Goal: Manage account settings

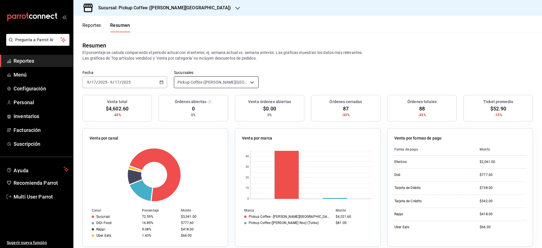
click at [202, 82] on body "Pregunta a Parrot AI Reportes Menú Configuración Personal Inventarios Facturaci…" at bounding box center [271, 124] width 542 height 248
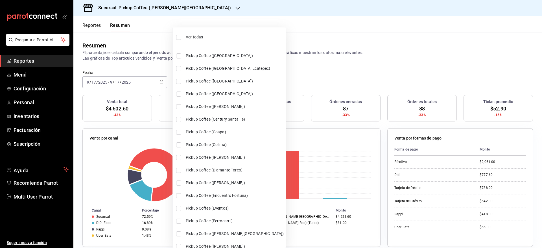
click at [180, 37] on input "checkbox" at bounding box center [178, 37] width 5 height 5
checkbox input "true"
type input "[object Object],[object Object],[object Object],[object Object],[object Object]…"
checkbox input "true"
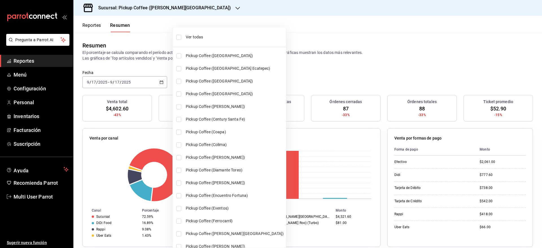
checkbox input "true"
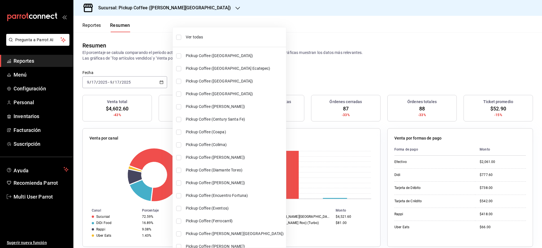
checkbox input "true"
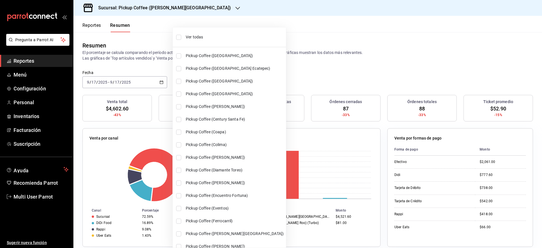
checkbox input "true"
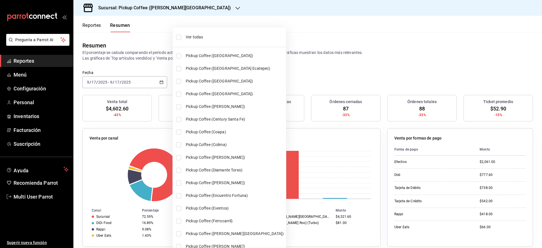
checkbox input "true"
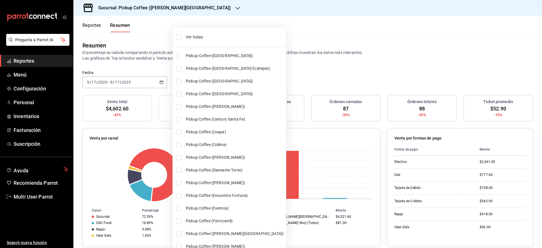
checkbox input "true"
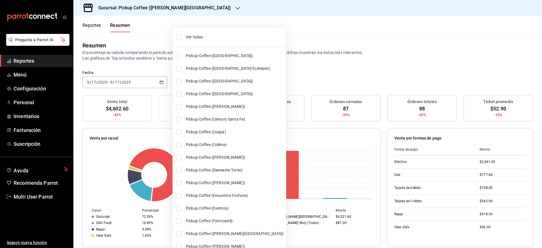
checkbox input "true"
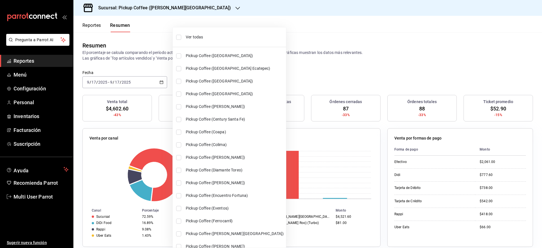
checkbox input "true"
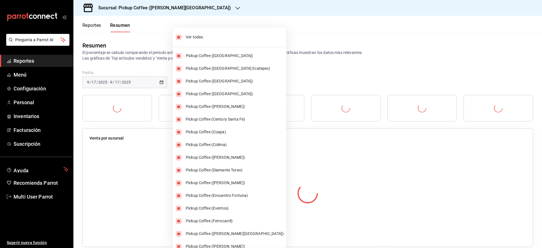
click at [319, 19] on div at bounding box center [271, 124] width 542 height 248
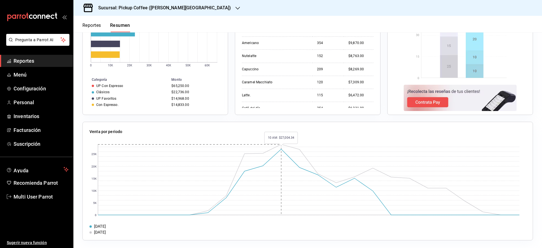
scroll to position [384, 0]
